Goal: Entertainment & Leisure: Consume media (video, audio)

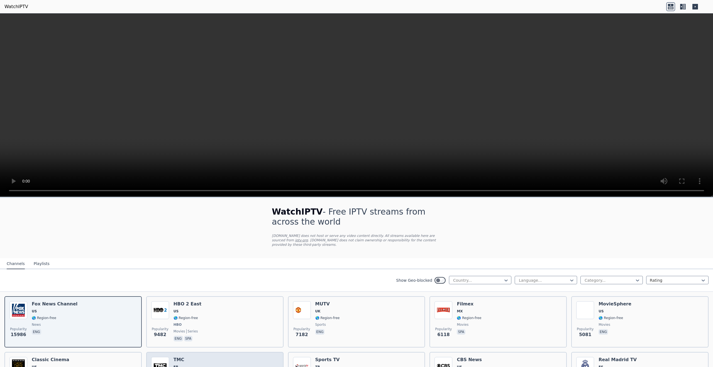
scroll to position [237, 0]
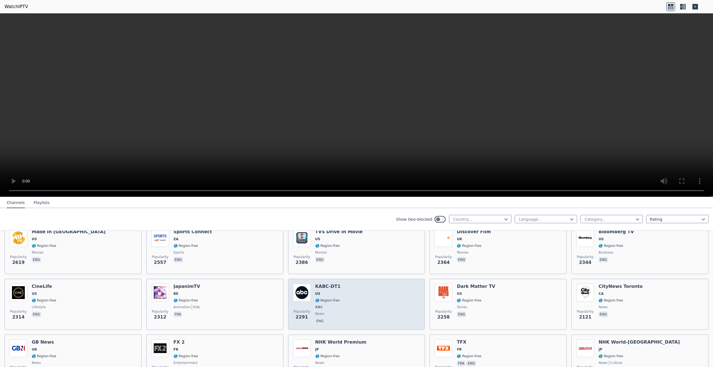
click at [328, 283] on h6 "KABC-DT1" at bounding box center [327, 286] width 25 height 6
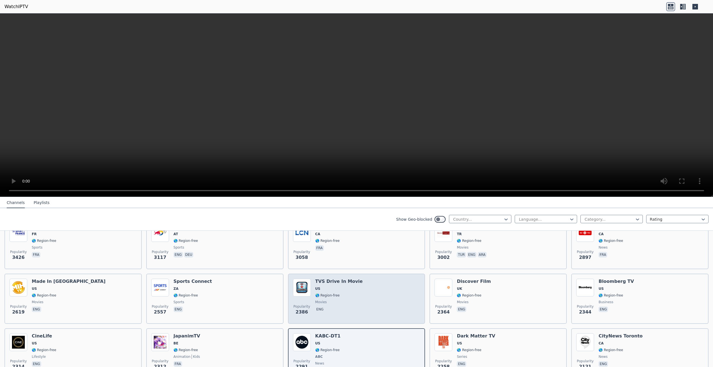
scroll to position [181, 0]
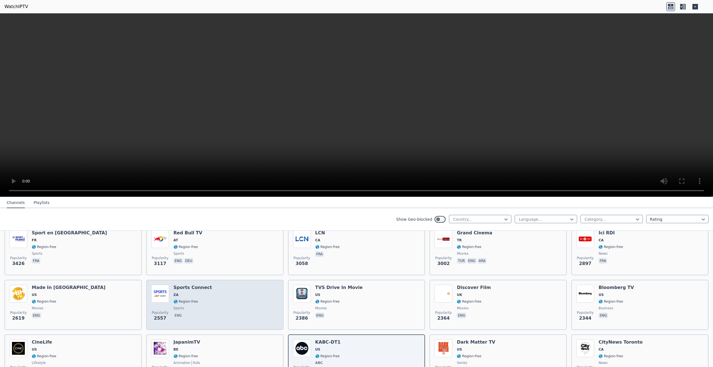
click at [219, 291] on div "Popularity 2557 Sports Connect ZA 🌎 Region-free sports eng" at bounding box center [214, 304] width 127 height 40
